Goal: Task Accomplishment & Management: Use online tool/utility

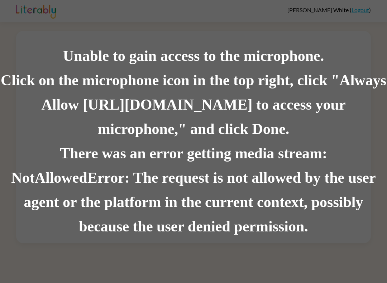
click at [203, 140] on div "Click on the microphone icon in the top right, click "Always Allow [URL][DOMAIN…" at bounding box center [193, 104] width 387 height 73
click at [358, 12] on div "Unable to gain access to the microphone. Click on the microphone icon in the to…" at bounding box center [193, 141] width 387 height 283
click at [361, 10] on div "Unable to gain access to the microphone. Click on the microphone icon in the to…" at bounding box center [193, 141] width 387 height 283
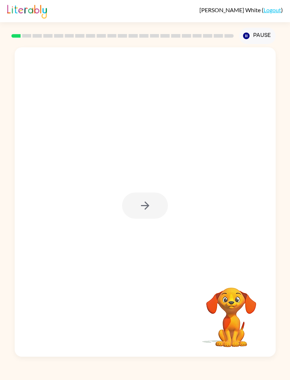
click at [279, 11] on link "Logout" at bounding box center [273, 9] width 18 height 7
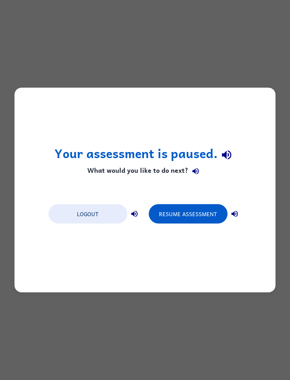
click at [194, 209] on button "Resume Assessment" at bounding box center [188, 213] width 79 height 19
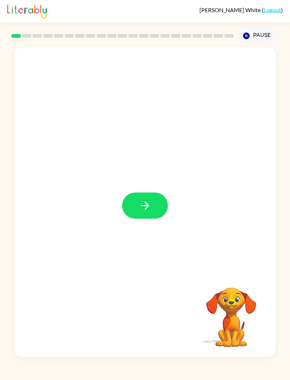
click at [130, 205] on button "button" at bounding box center [145, 205] width 46 height 26
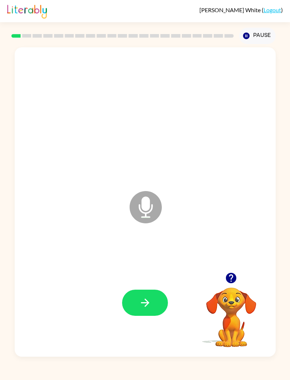
click at [141, 283] on icon "button" at bounding box center [145, 302] width 13 height 13
click at [161, 283] on button "button" at bounding box center [145, 302] width 46 height 26
click at [148, 283] on icon "button" at bounding box center [145, 302] width 13 height 13
click at [147, 283] on icon "button" at bounding box center [145, 302] width 8 height 8
click at [146, 283] on icon "button" at bounding box center [145, 302] width 13 height 13
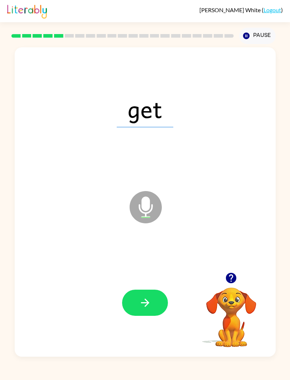
click at [153, 283] on button "button" at bounding box center [145, 302] width 46 height 26
click at [150, 283] on icon "button" at bounding box center [145, 302] width 13 height 13
click at [157, 283] on button "button" at bounding box center [145, 302] width 46 height 26
click at [143, 283] on icon "button" at bounding box center [145, 302] width 13 height 13
click at [155, 283] on button "button" at bounding box center [145, 302] width 46 height 26
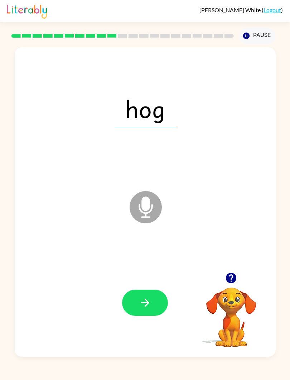
click at [146, 283] on icon "button" at bounding box center [145, 302] width 8 height 8
click at [156, 283] on button "button" at bounding box center [145, 302] width 46 height 26
click at [149, 283] on icon "button" at bounding box center [145, 302] width 13 height 13
click at [144, 283] on icon "button" at bounding box center [145, 302] width 13 height 13
click at [147, 283] on icon "button" at bounding box center [145, 302] width 13 height 13
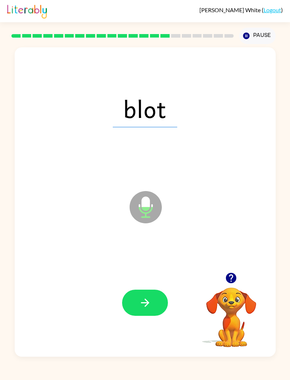
click at [150, 283] on button "button" at bounding box center [145, 302] width 46 height 26
click at [150, 283] on icon "button" at bounding box center [145, 302] width 13 height 13
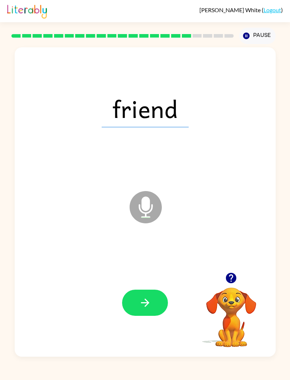
click at [145, 283] on button "button" at bounding box center [145, 302] width 46 height 26
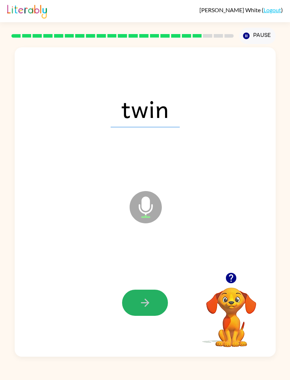
click at [147, 283] on icon "button" at bounding box center [145, 302] width 13 height 13
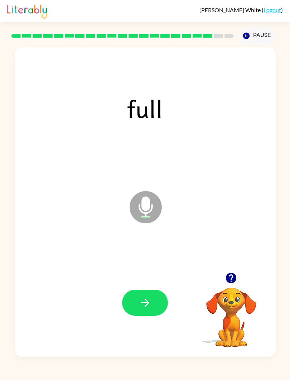
click at [151, 283] on button "button" at bounding box center [145, 302] width 46 height 26
click at [160, 283] on button "button" at bounding box center [145, 302] width 46 height 26
